Goal: Transaction & Acquisition: Purchase product/service

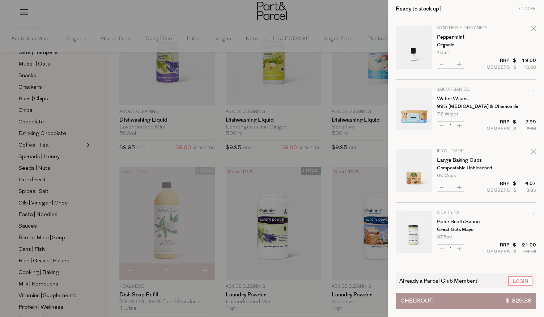
click at [532, 90] on icon "Remove Water Wipes" at bounding box center [533, 90] width 5 height 5
type input "Add Membership"
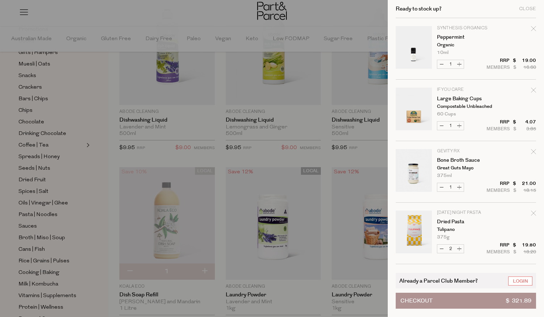
click at [532, 153] on icon "Remove Bone Broth Sauce" at bounding box center [533, 151] width 5 height 5
type input "Add Membership"
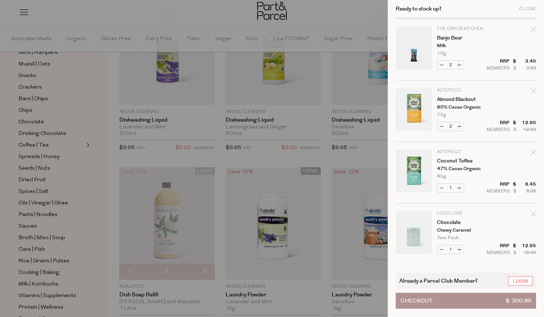
scroll to position [308, 0]
click at [441, 123] on button "Decrease Almond Blackout" at bounding box center [441, 125] width 9 height 8
type input "1"
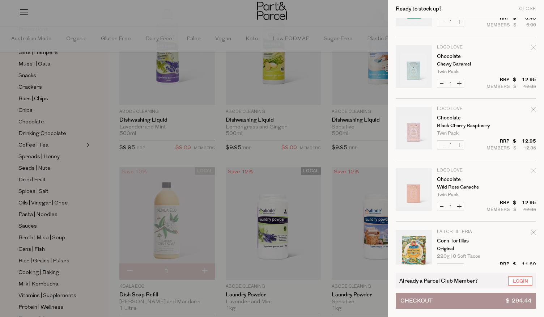
scroll to position [472, 0]
click at [533, 170] on icon "Remove Chocolate" at bounding box center [533, 171] width 5 height 5
type input "Add Membership"
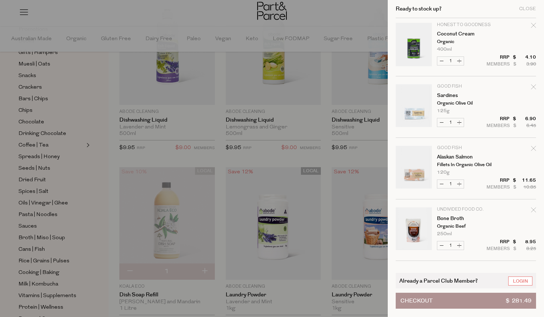
scroll to position [1234, 0]
click at [532, 146] on icon "Remove Alaskan Salmon" at bounding box center [533, 147] width 5 height 5
type input "Add Membership"
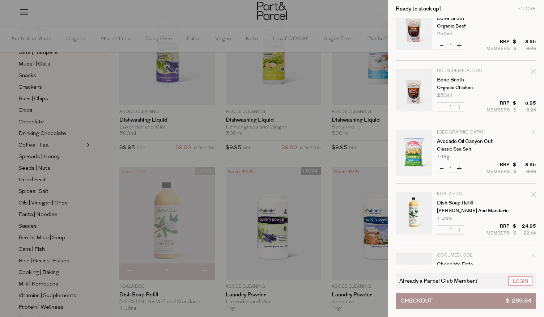
scroll to position [1369, 0]
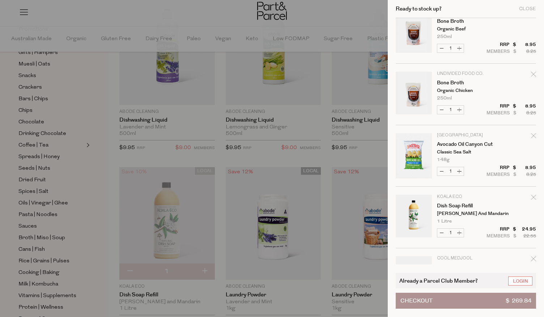
click at [460, 168] on button "Increase Avocado Oil Canyon Cut" at bounding box center [459, 171] width 9 height 8
type input "2"
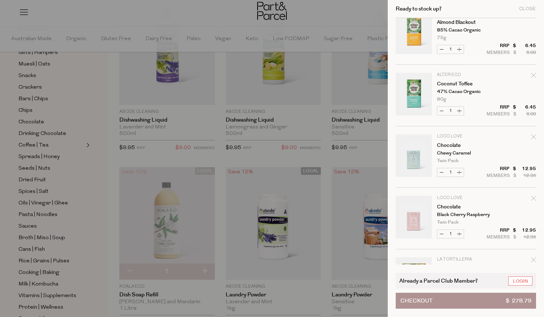
scroll to position [384, 0]
click at [534, 75] on icon "Remove Coconut Toffee" at bounding box center [533, 74] width 5 height 5
type input "Add Membership"
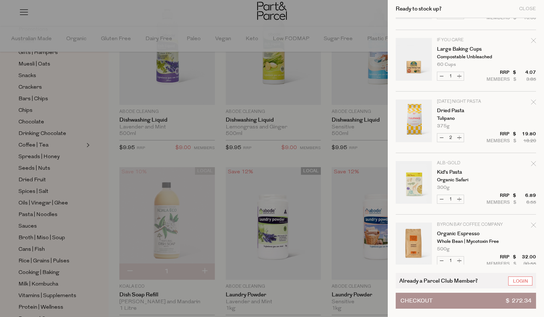
scroll to position [65, 0]
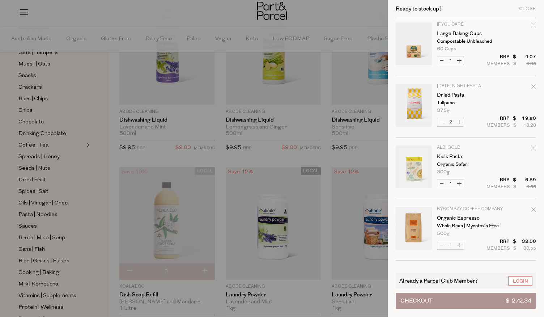
click at [533, 85] on icon "Remove Dried Pasta" at bounding box center [533, 86] width 5 height 5
type input "Add Membership"
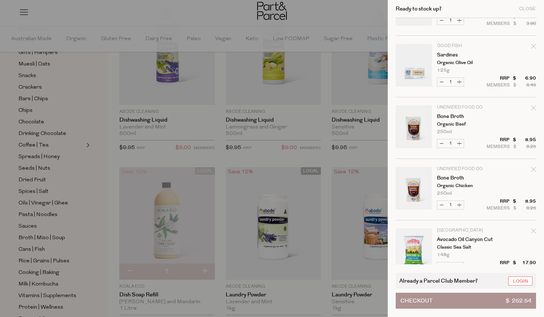
scroll to position [1153, 0]
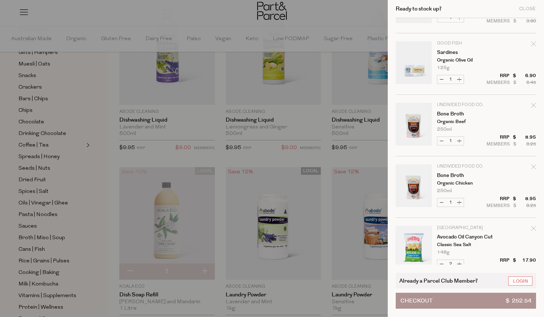
click at [532, 104] on icon "Remove Bone Broth" at bounding box center [533, 105] width 5 height 5
type input "Add Membership"
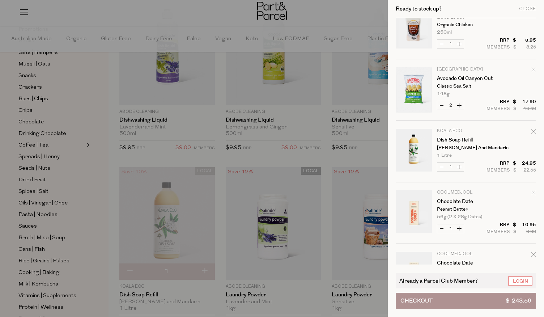
scroll to position [1250, 0]
click at [459, 77] on link "Avocado Oil Canyon Cut" at bounding box center [465, 78] width 56 height 5
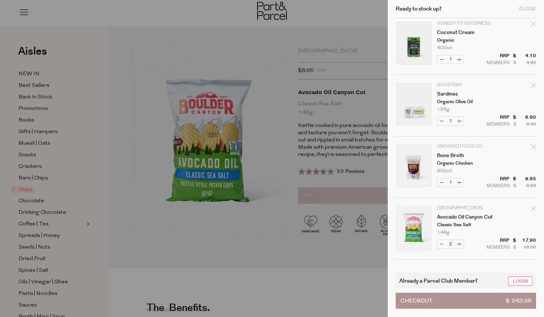
scroll to position [1112, 0]
